Goal: Transaction & Acquisition: Purchase product/service

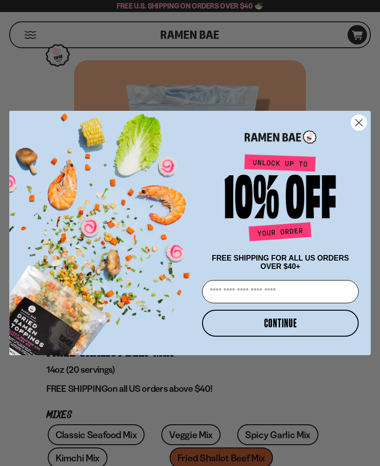
type input "**********"
click at [311, 325] on button "CONTINUE" at bounding box center [280, 322] width 157 height 27
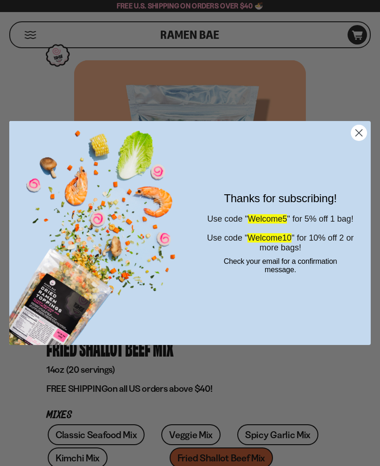
click at [360, 137] on circle "Close dialog" at bounding box center [358, 132] width 15 height 15
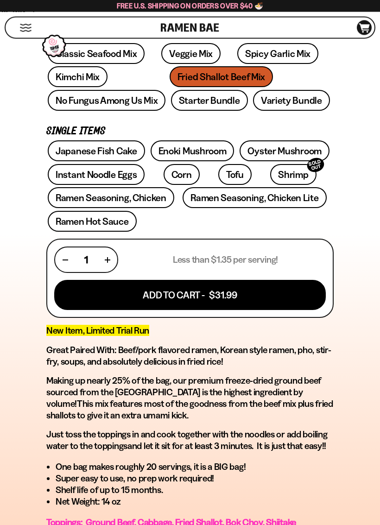
scroll to position [381, 0]
click at [85, 302] on button "Add To Cart - $31.99" at bounding box center [189, 295] width 271 height 30
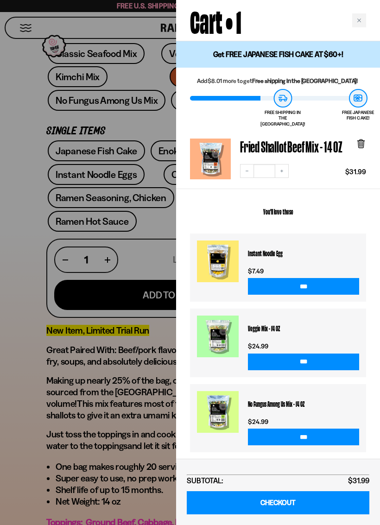
click at [24, 245] on div at bounding box center [190, 262] width 380 height 525
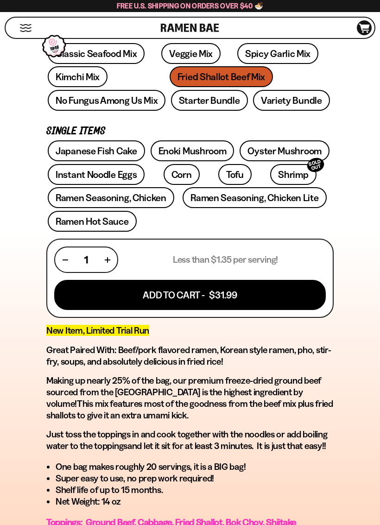
click at [68, 78] on link "Kimchi Mix" at bounding box center [78, 76] width 60 height 21
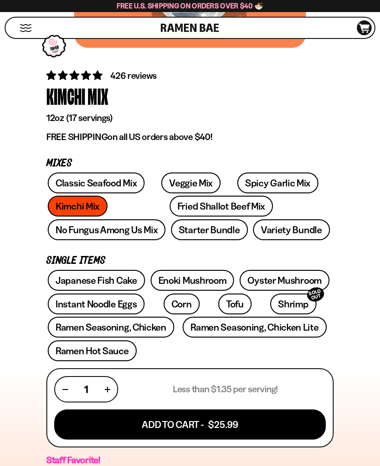
scroll to position [251, 0]
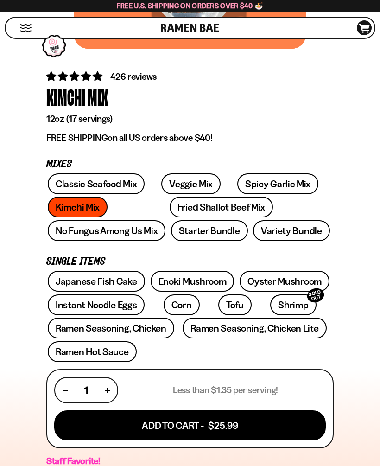
click at [165, 220] on link "No Fungus Among Us Mix" at bounding box center [107, 230] width 118 height 21
click at [171, 237] on link "Starter Bundle" at bounding box center [209, 230] width 77 height 21
click at [138, 424] on button "Add To Cart - $25.99" at bounding box center [189, 425] width 271 height 30
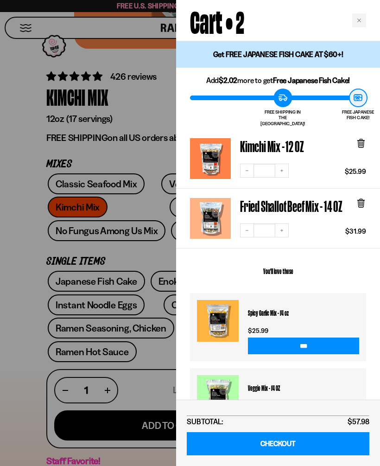
click at [19, 310] on div at bounding box center [190, 233] width 380 height 466
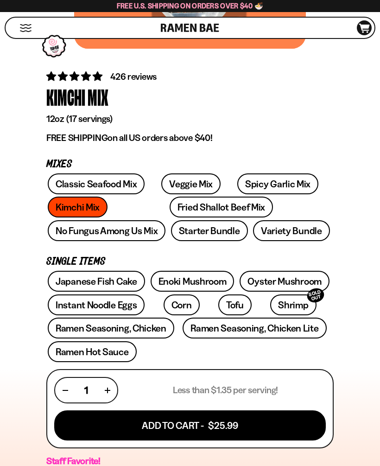
click at [365, 25] on icon at bounding box center [364, 28] width 11 height 9
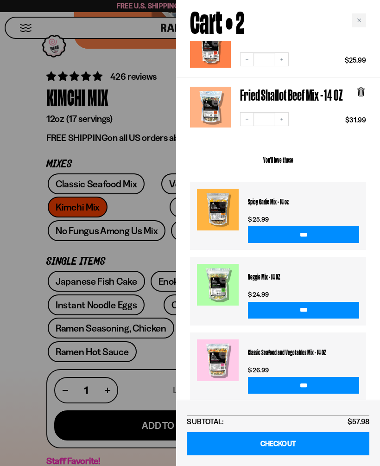
scroll to position [111, 0]
